Goal: Task Accomplishment & Management: Complete application form

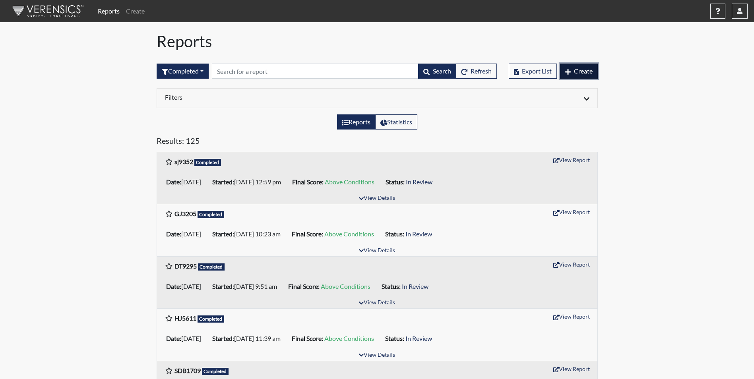
click at [580, 71] on span "Create" at bounding box center [583, 71] width 19 height 8
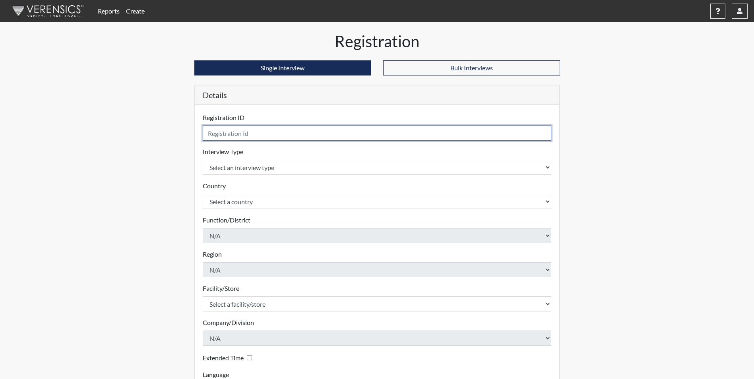
click at [251, 138] on input "text" at bounding box center [377, 133] width 349 height 15
type input "JB9708"
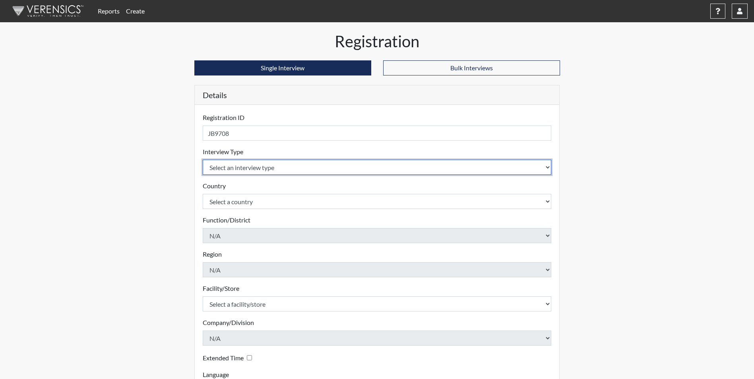
click at [300, 168] on select "Select an interview type Corrections Pre-Employment" at bounding box center [377, 167] width 349 height 15
select select "ff733e93-e1bf-11ea-9c9f-0eff0cf7eb8f"
click at [203, 160] on select "Select an interview type Corrections Pre-Employment" at bounding box center [377, 167] width 349 height 15
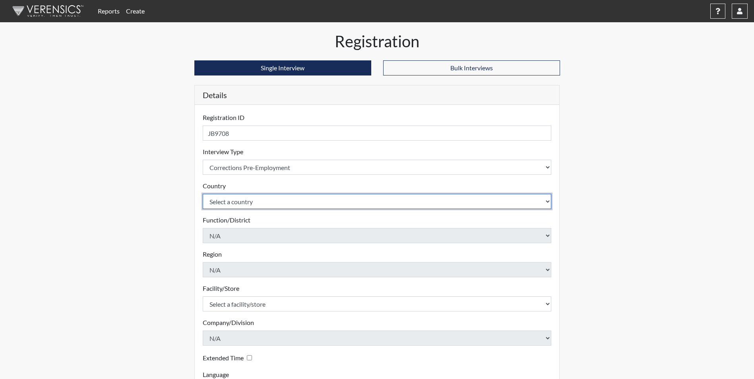
click at [291, 199] on select "Select a country [GEOGRAPHIC_DATA] [GEOGRAPHIC_DATA]" at bounding box center [377, 201] width 349 height 15
select select "united-states-of-[GEOGRAPHIC_DATA]"
click at [203, 194] on select "Select a country [GEOGRAPHIC_DATA] [GEOGRAPHIC_DATA]" at bounding box center [377, 201] width 349 height 15
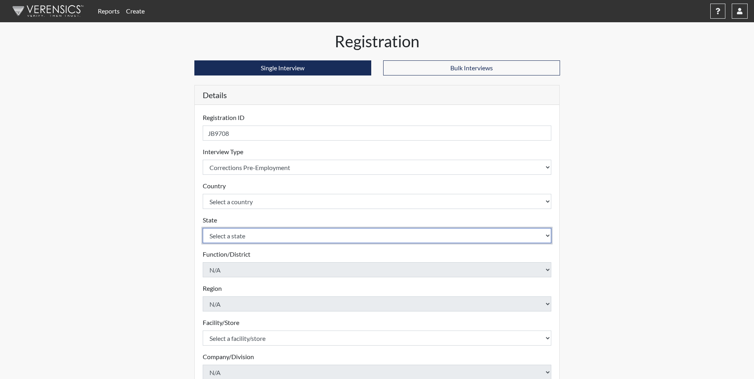
click at [286, 232] on select "Select a state [US_STATE] [US_STATE] [US_STATE] [US_STATE] [US_STATE] [US_STATE…" at bounding box center [377, 235] width 349 height 15
select select "GA"
click at [203, 228] on select "Select a state [US_STATE] [US_STATE] [US_STATE] [US_STATE] [US_STATE] [US_STATE…" at bounding box center [377, 235] width 349 height 15
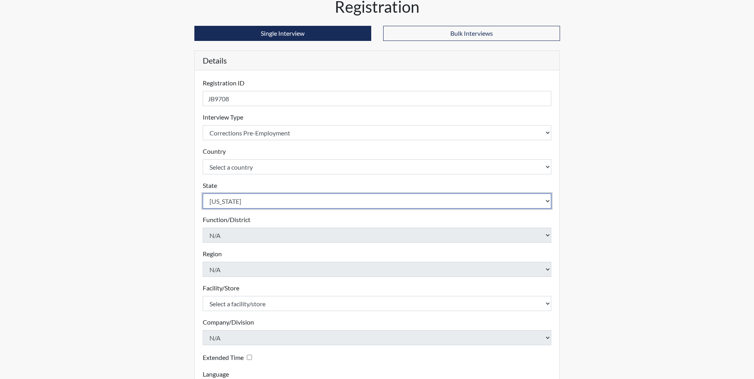
scroll to position [102, 0]
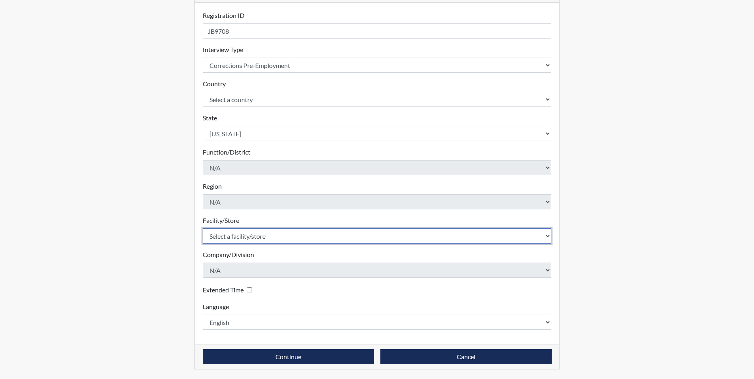
click at [276, 236] on select "Select a facility/store GD&CP*" at bounding box center [377, 235] width 349 height 15
select select "caef7334-c143-44bb-af56-c58759ea25cb"
click at [203, 228] on select "Select a facility/store GD&CP*" at bounding box center [377, 235] width 349 height 15
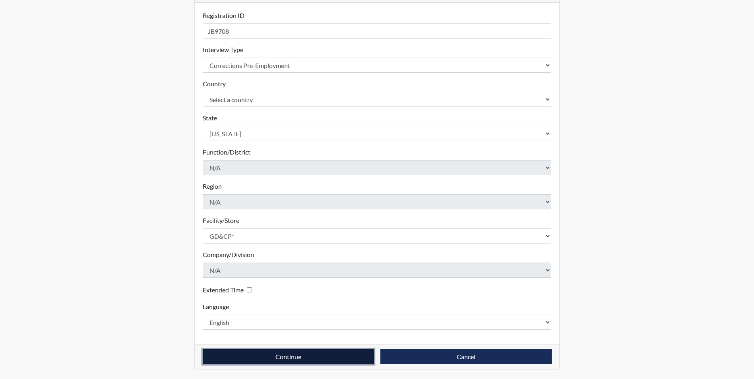
click at [312, 356] on button "Continue" at bounding box center [288, 356] width 171 height 15
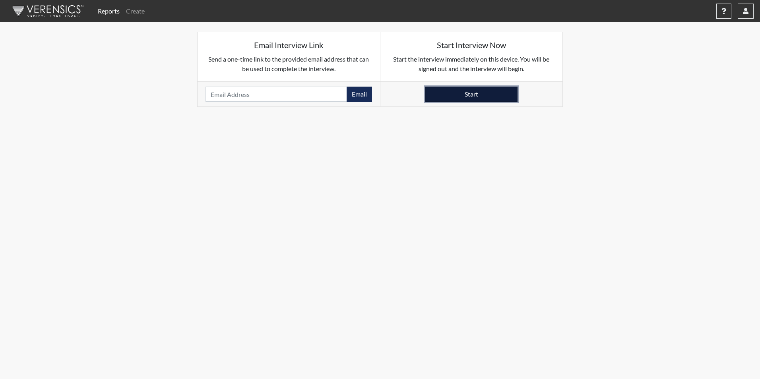
click at [486, 93] on button "Start" at bounding box center [471, 94] width 92 height 15
